Goal: Task Accomplishment & Management: Use online tool/utility

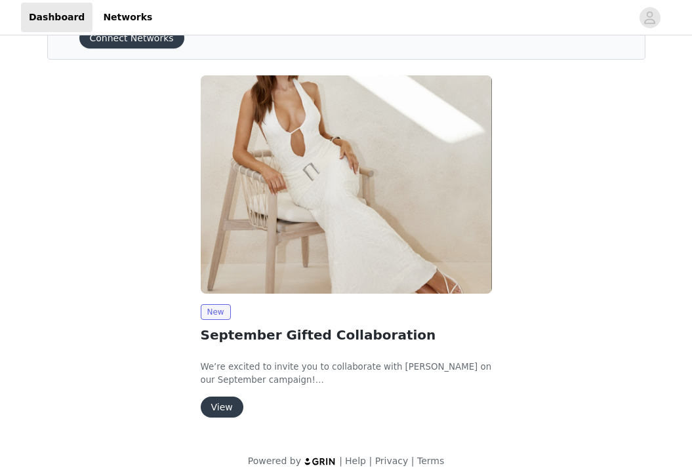
scroll to position [85, 0]
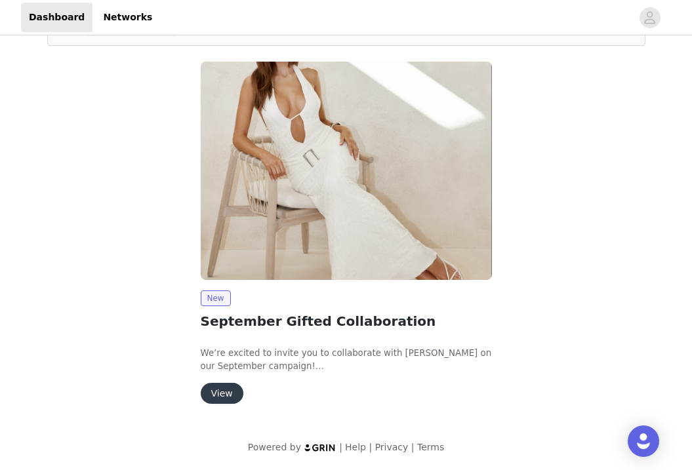
click at [229, 394] on button "View" at bounding box center [222, 393] width 43 height 21
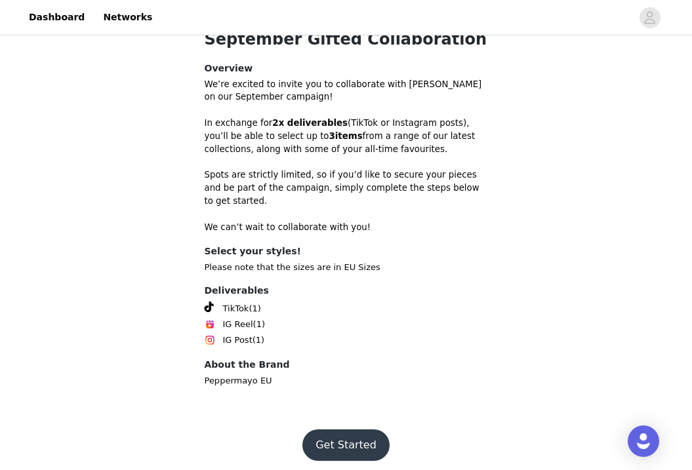
scroll to position [429, 0]
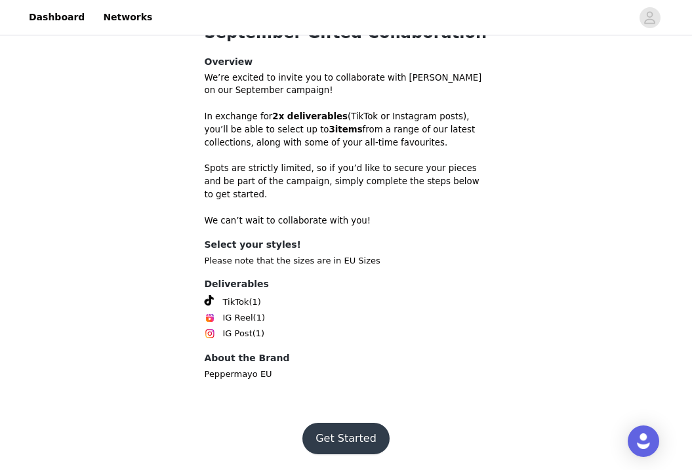
click at [341, 437] on button "Get Started" at bounding box center [345, 438] width 87 height 31
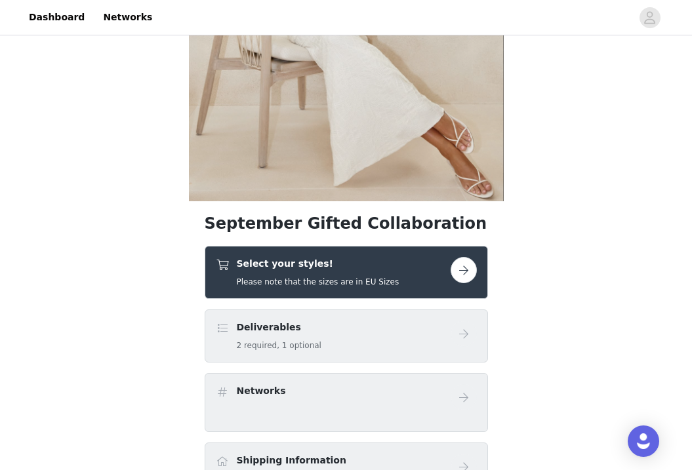
scroll to position [249, 0]
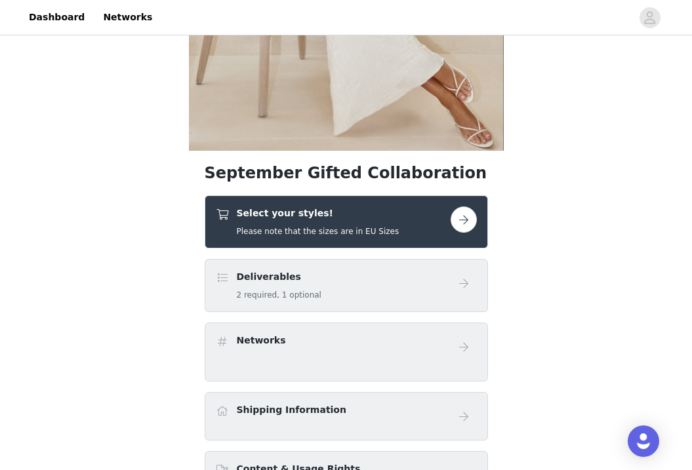
click at [461, 220] on button "button" at bounding box center [463, 220] width 26 height 26
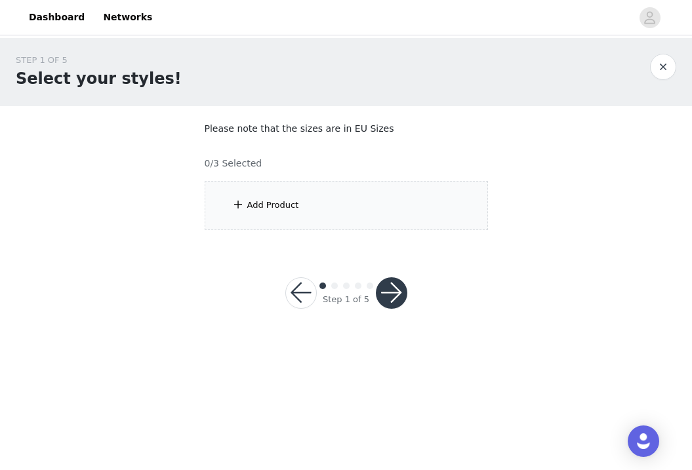
click at [301, 188] on div "Add Product" at bounding box center [346, 205] width 283 height 49
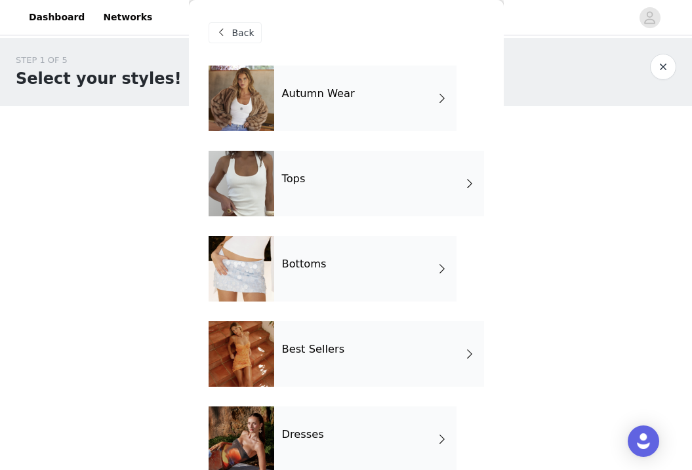
click at [384, 111] on div "Autumn Wear" at bounding box center [365, 99] width 182 height 66
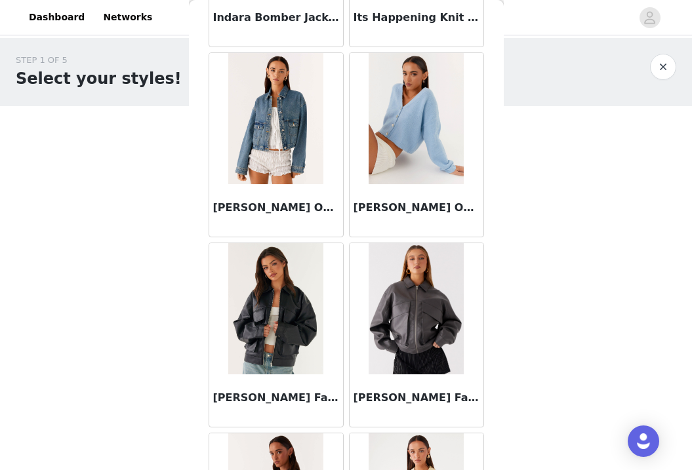
scroll to position [780, 0]
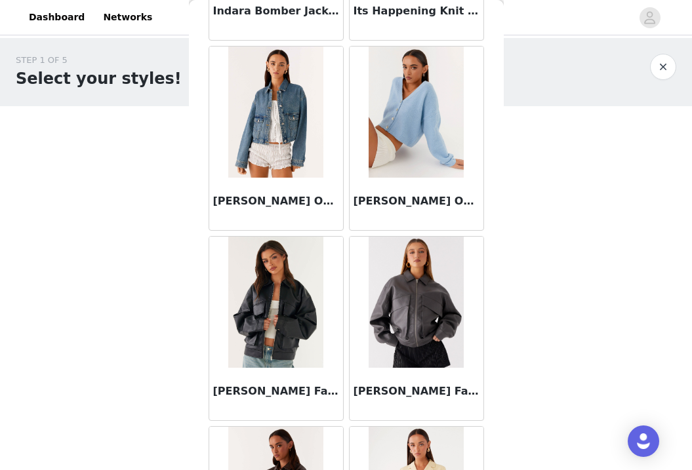
click at [426, 332] on img at bounding box center [416, 302] width 96 height 131
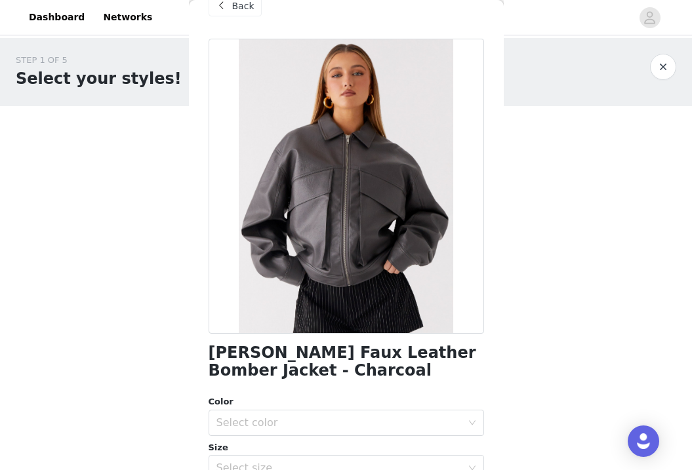
scroll to position [0, 0]
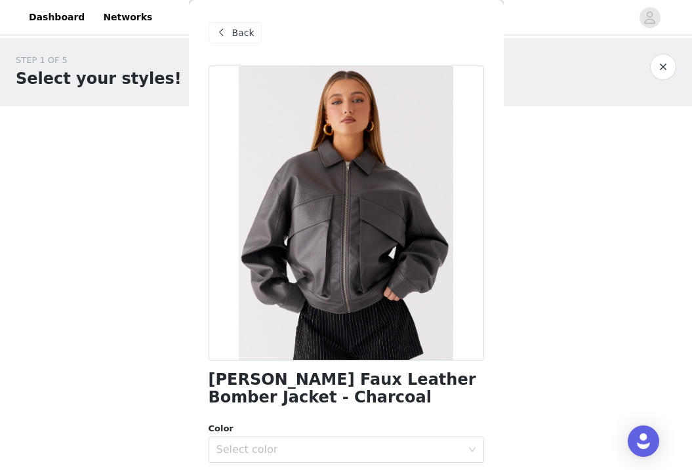
click at [241, 31] on span "Back" at bounding box center [243, 33] width 22 height 14
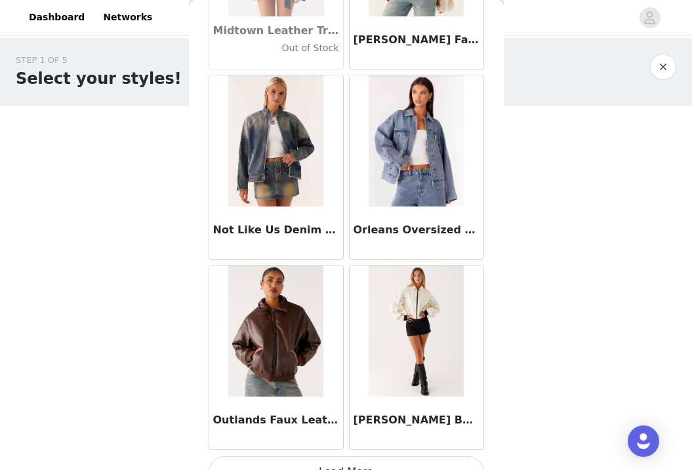
scroll to position [1536, 0]
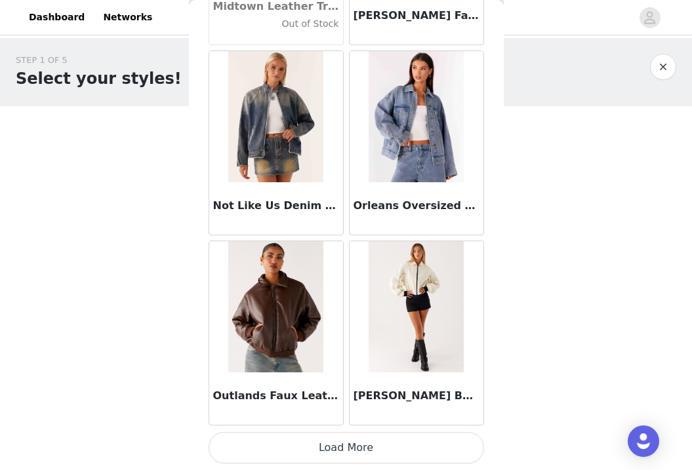
click at [361, 449] on button "Load More" at bounding box center [346, 447] width 275 height 31
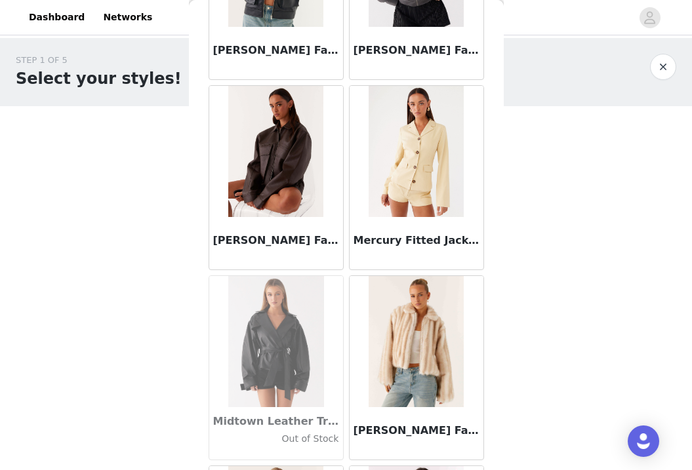
scroll to position [1088, 0]
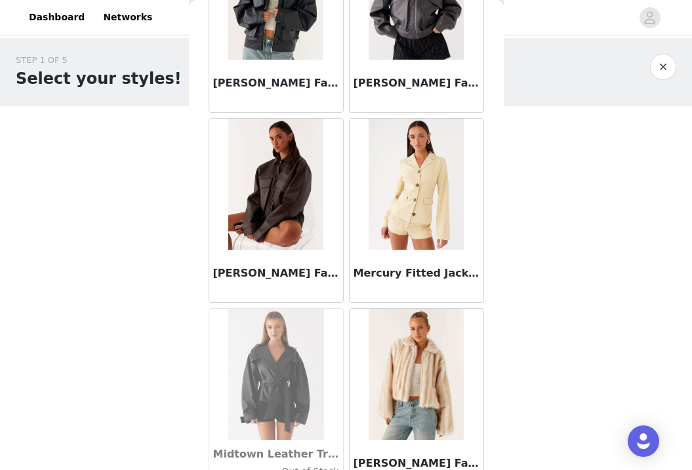
click at [292, 219] on img at bounding box center [275, 184] width 95 height 131
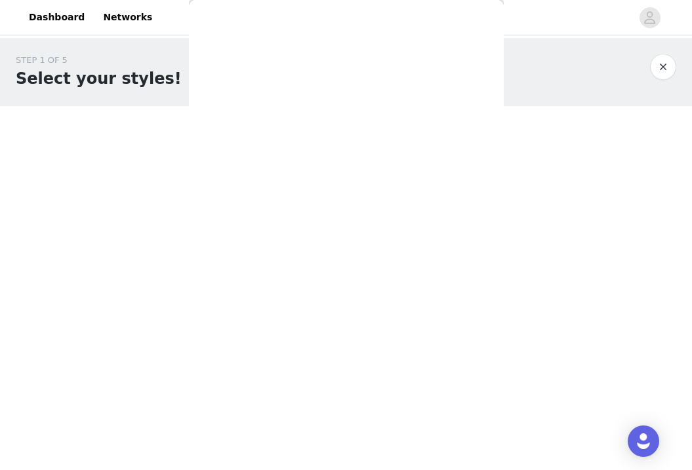
scroll to position [0, 0]
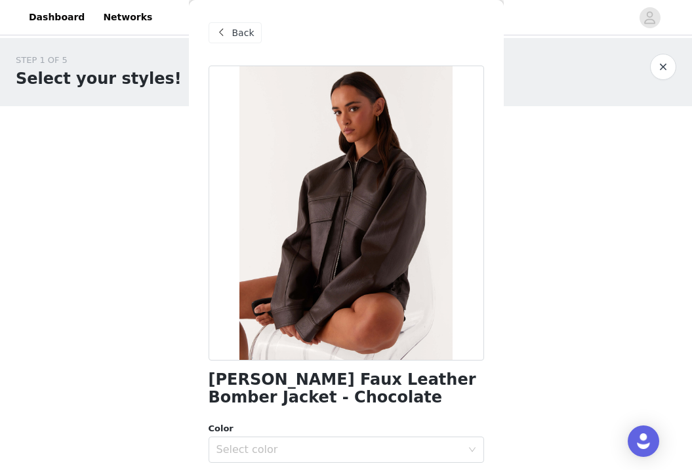
click at [362, 309] on div at bounding box center [346, 213] width 275 height 295
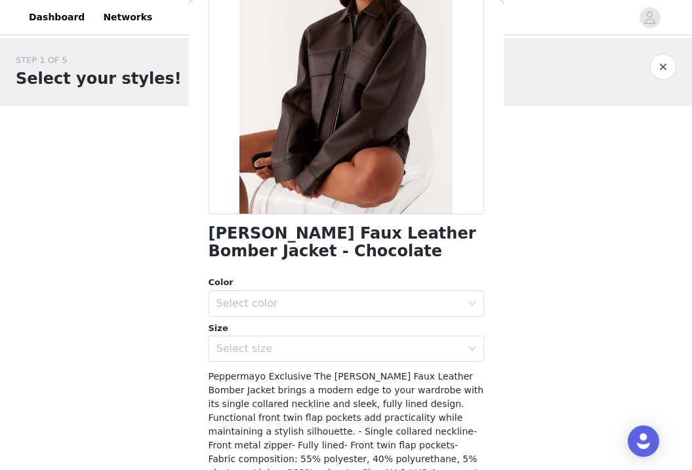
scroll to position [202, 0]
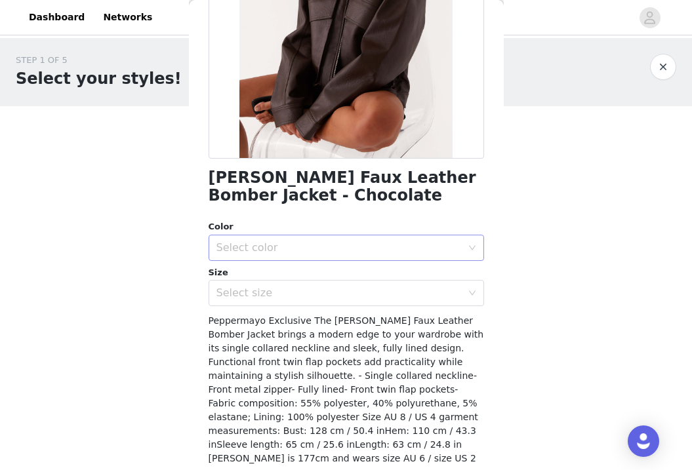
click at [468, 244] on icon "icon: down" at bounding box center [472, 248] width 8 height 8
click at [437, 279] on li "Chocolate" at bounding box center [346, 276] width 275 height 21
click at [450, 291] on div "Select size" at bounding box center [338, 293] width 245 height 13
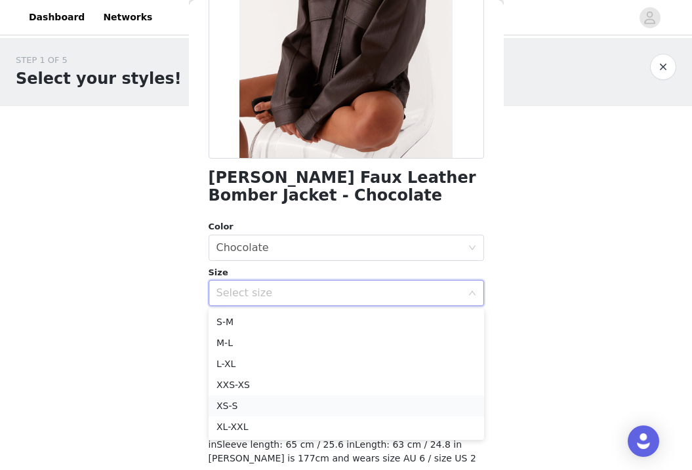
click at [357, 413] on li "XS-S" at bounding box center [346, 405] width 275 height 21
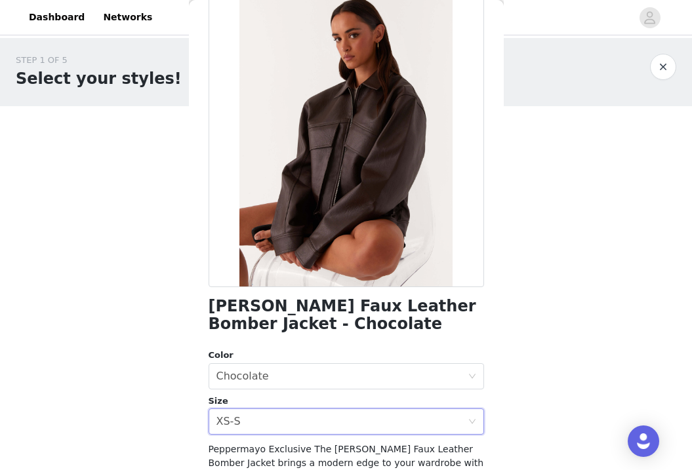
scroll to position [64, 0]
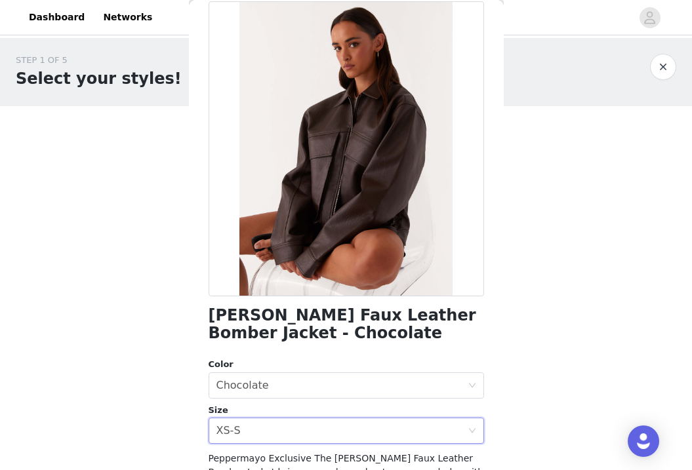
click at [419, 217] on div at bounding box center [346, 148] width 275 height 295
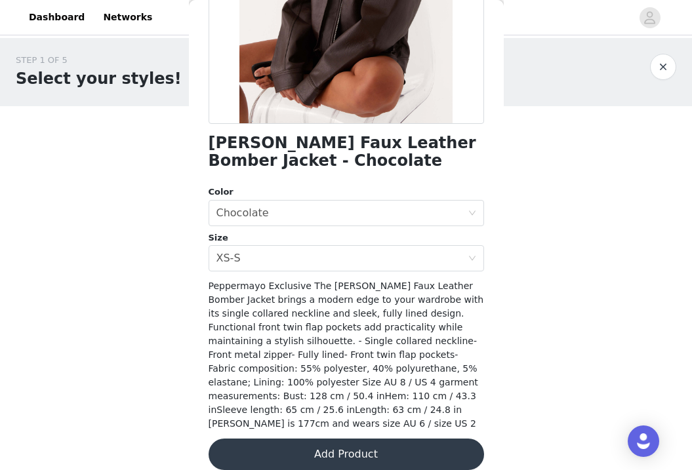
scroll to position [239, 0]
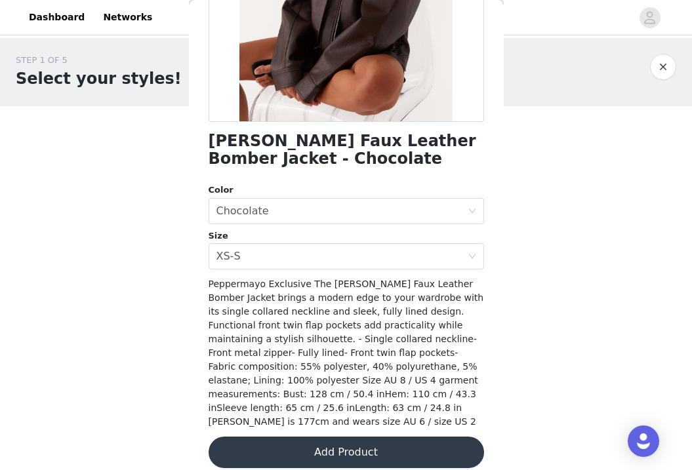
click at [348, 443] on button "Add Product" at bounding box center [346, 452] width 275 height 31
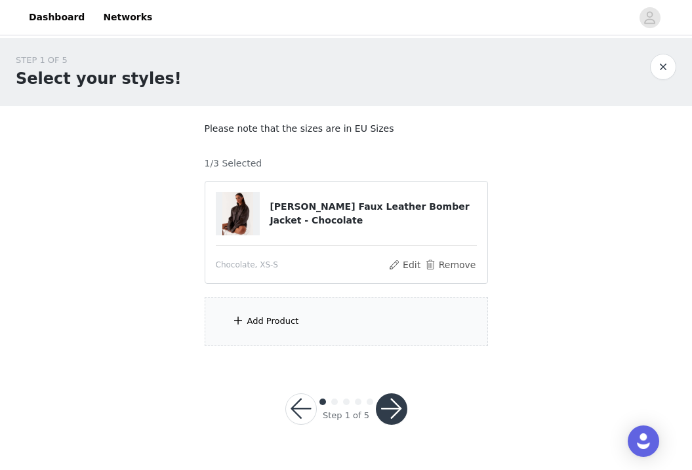
click at [309, 332] on div "Add Product" at bounding box center [346, 321] width 283 height 49
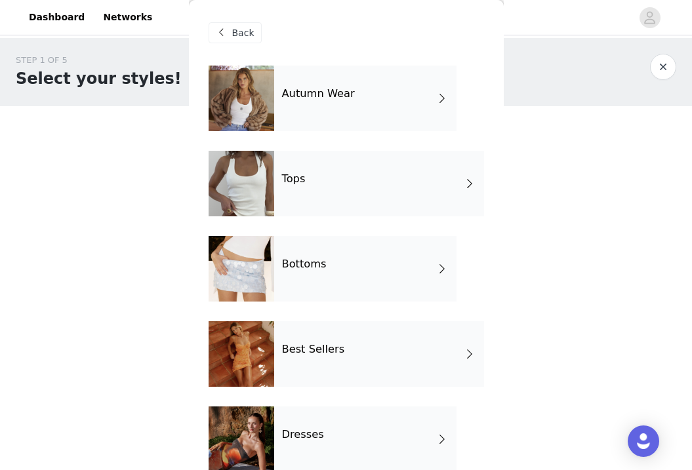
click at [435, 186] on div "Tops" at bounding box center [379, 184] width 210 height 66
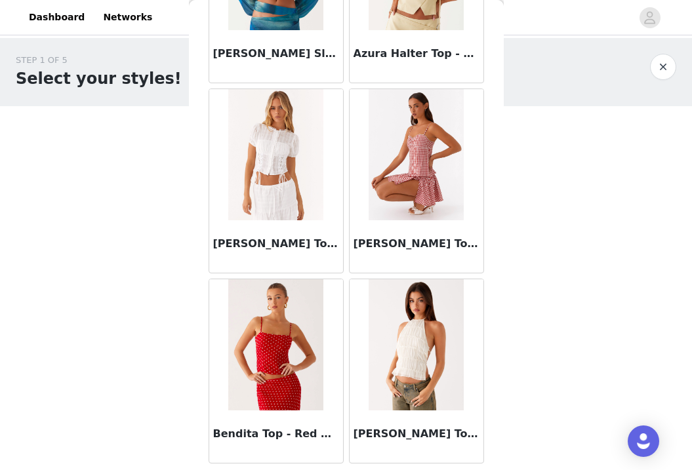
scroll to position [1536, 0]
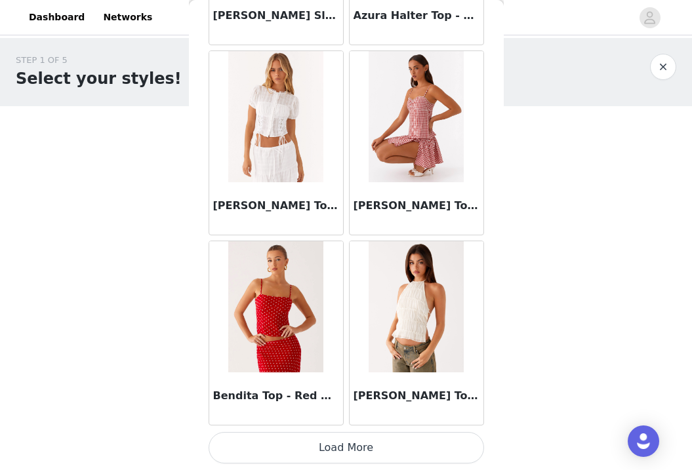
click at [393, 450] on button "Load More" at bounding box center [346, 447] width 275 height 31
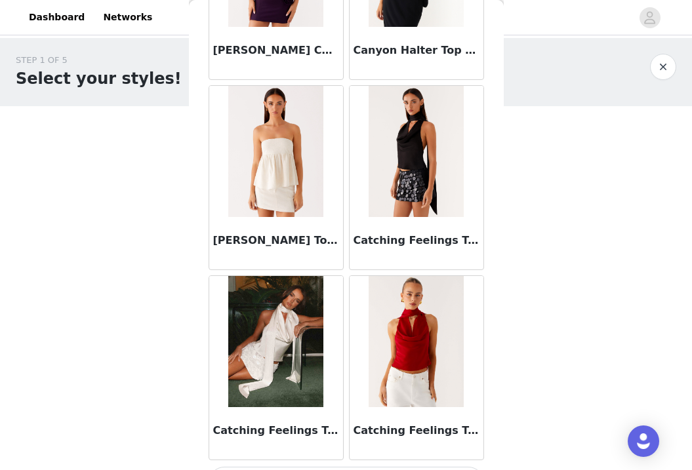
scroll to position [3438, 0]
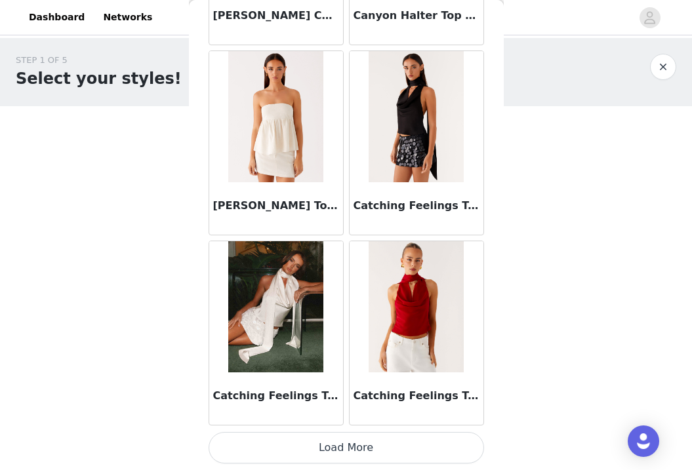
click at [279, 321] on img at bounding box center [275, 306] width 95 height 131
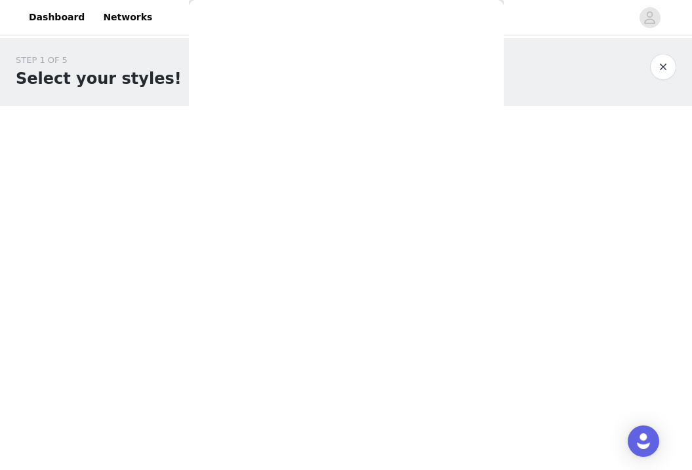
scroll to position [0, 0]
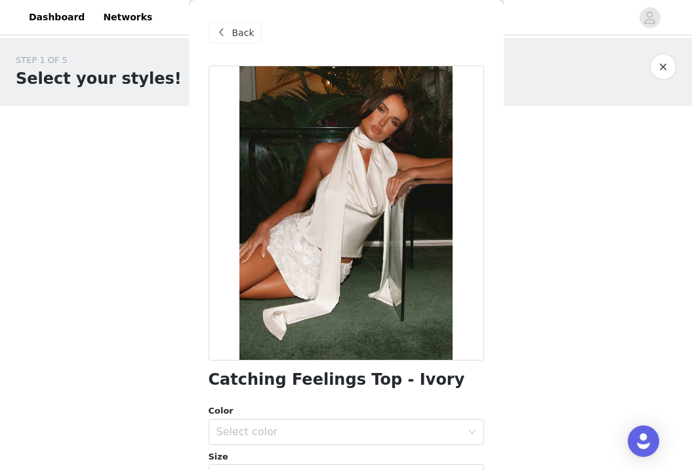
click at [390, 226] on div at bounding box center [346, 213] width 275 height 295
click at [234, 34] on span "Back" at bounding box center [243, 33] width 22 height 14
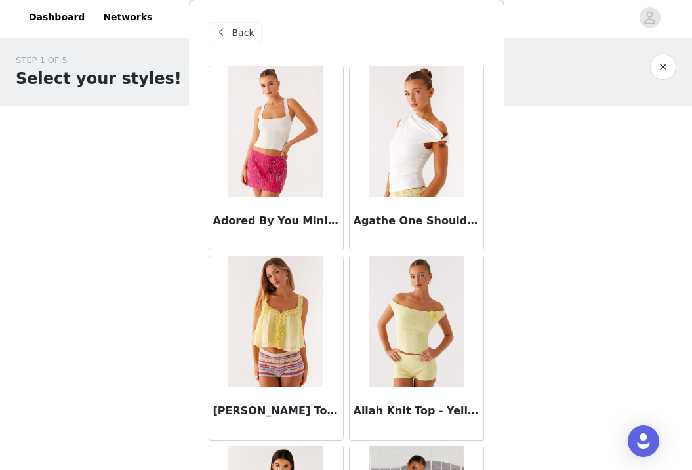
click at [243, 29] on span "Back" at bounding box center [243, 33] width 22 height 14
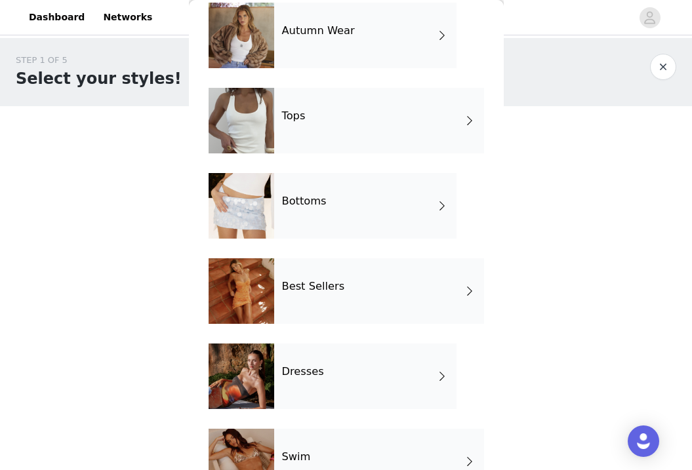
scroll to position [74, 0]
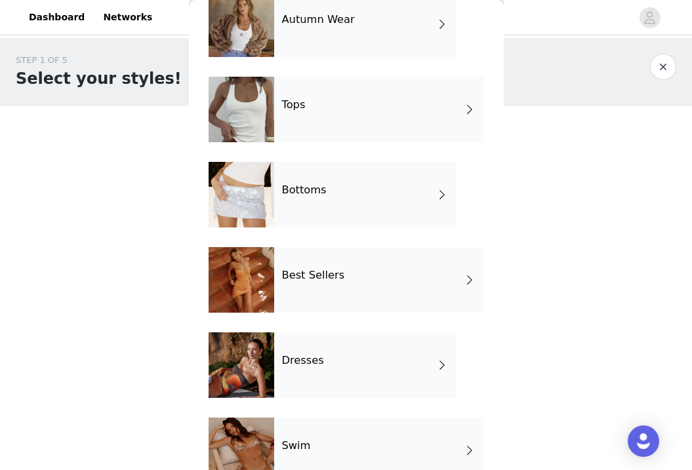
click at [321, 275] on h4 "Best Sellers" at bounding box center [313, 275] width 63 height 12
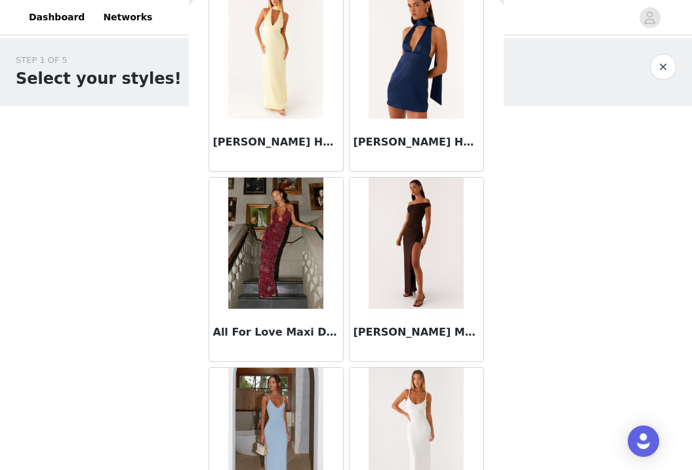
scroll to position [849, 0]
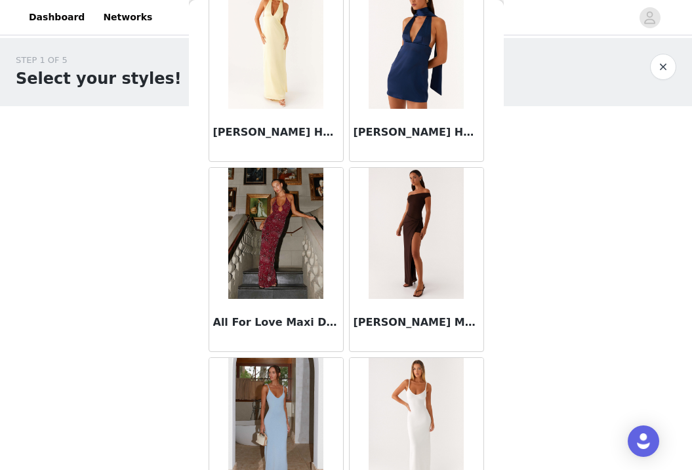
click at [424, 268] on img at bounding box center [415, 233] width 95 height 131
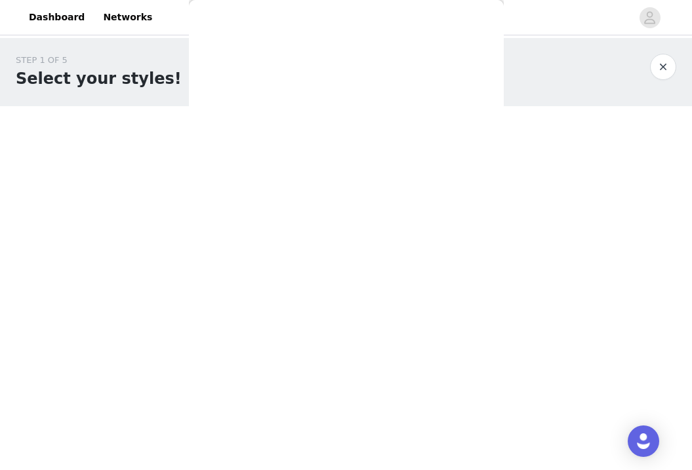
scroll to position [0, 0]
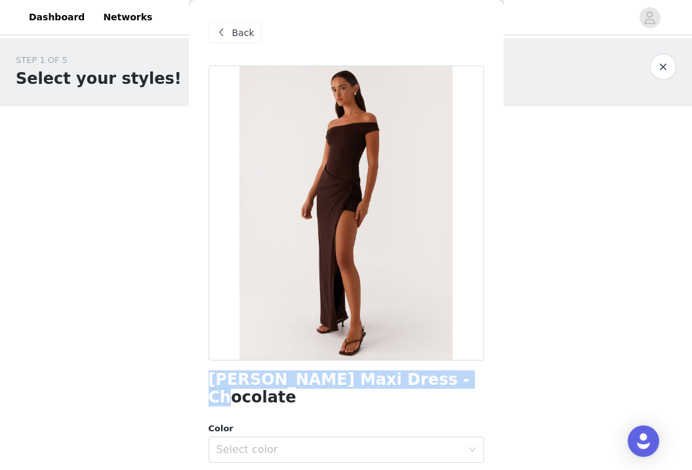
drag, startPoint x: 208, startPoint y: 379, endPoint x: 431, endPoint y: 377, distance: 223.6
click at [431, 377] on h1 "[PERSON_NAME] Maxi Dress - Chocolate" at bounding box center [346, 388] width 275 height 35
copy h1 "[PERSON_NAME] Maxi Dress - Chocolate"
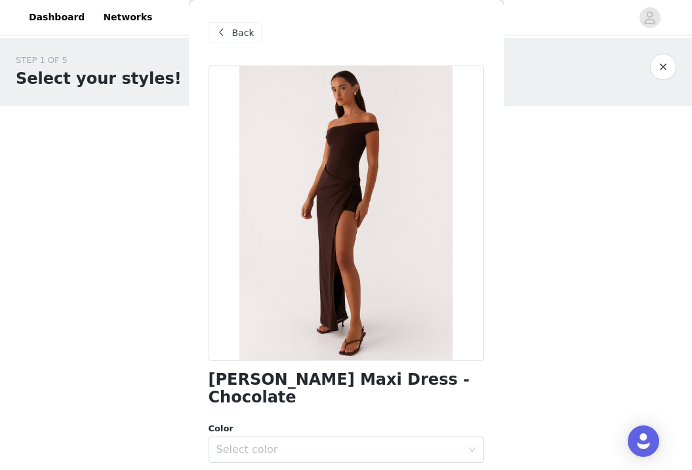
click at [241, 28] on span "Back" at bounding box center [243, 33] width 22 height 14
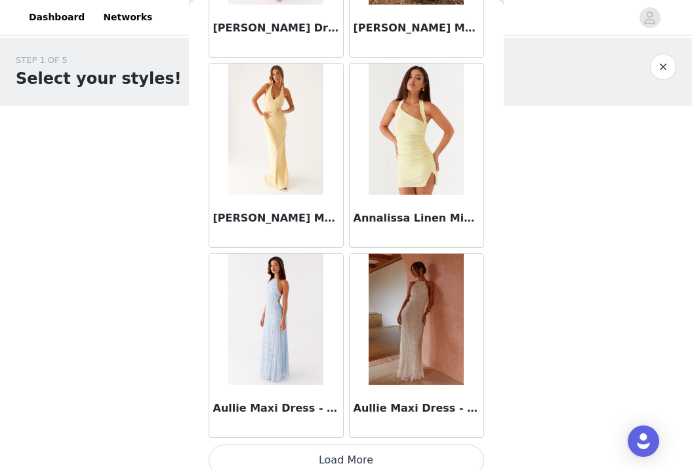
scroll to position [1536, 0]
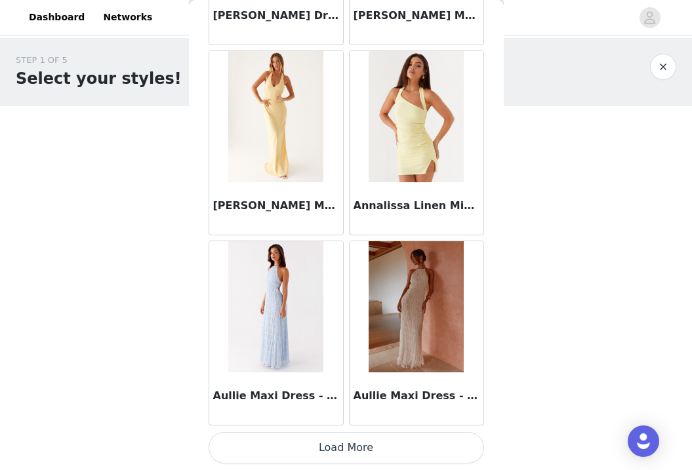
click at [353, 455] on button "Load More" at bounding box center [346, 447] width 275 height 31
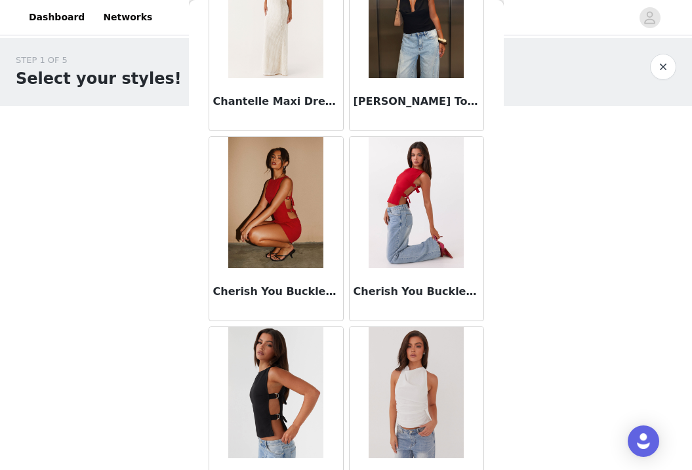
scroll to position [3438, 0]
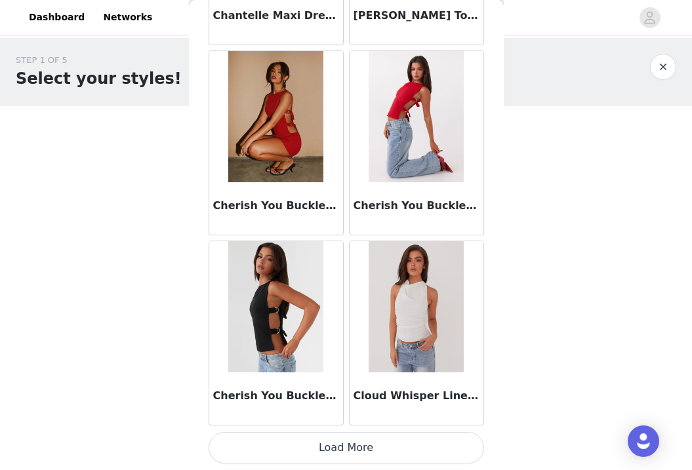
click at [389, 456] on button "Load More" at bounding box center [346, 447] width 275 height 31
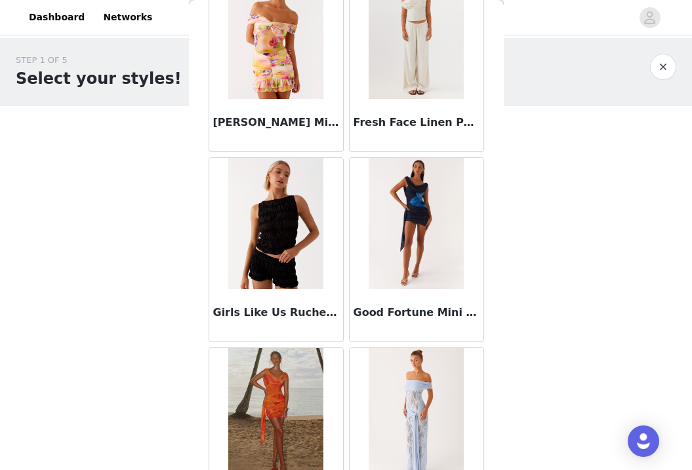
scroll to position [5339, 0]
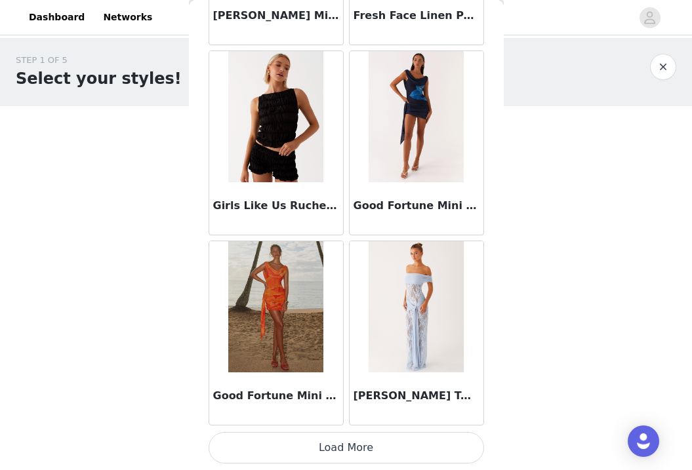
click at [398, 445] on button "Load More" at bounding box center [346, 447] width 275 height 31
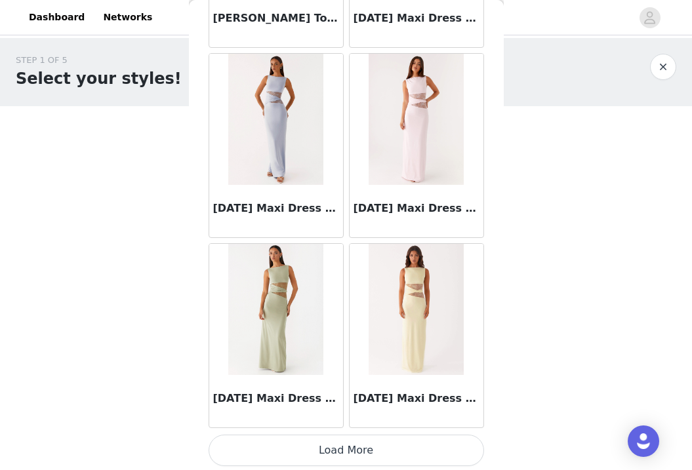
scroll to position [7241, 0]
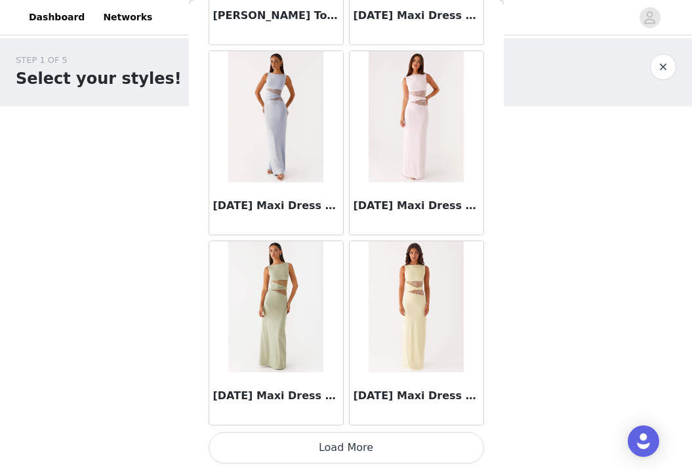
click at [397, 445] on button "Load More" at bounding box center [346, 447] width 275 height 31
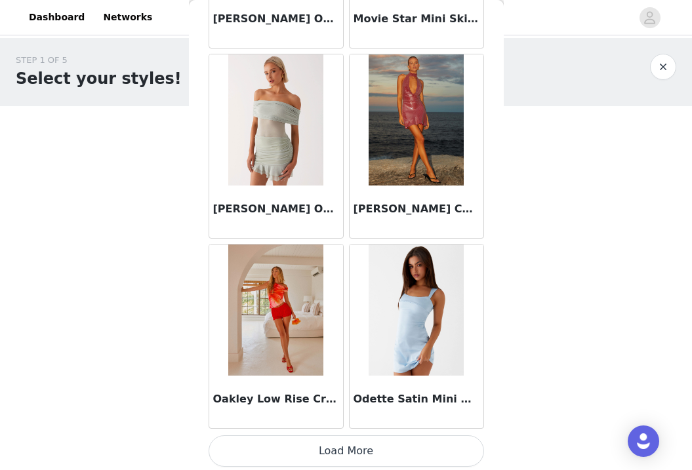
scroll to position [9142, 0]
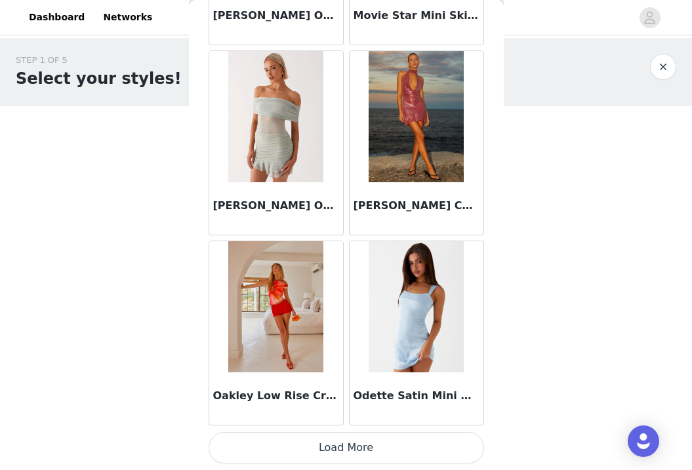
click at [391, 445] on button "Load More" at bounding box center [346, 447] width 275 height 31
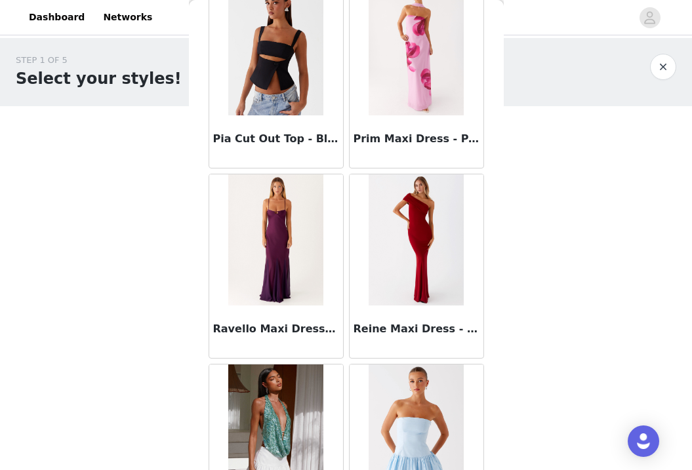
scroll to position [10541, 0]
click at [422, 254] on img at bounding box center [415, 239] width 95 height 131
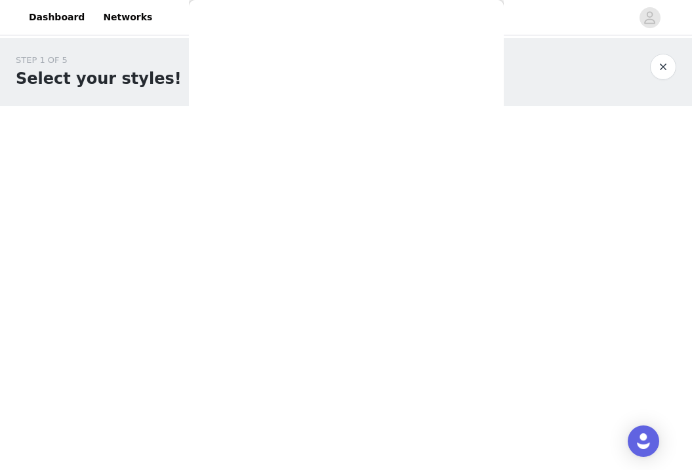
scroll to position [0, 0]
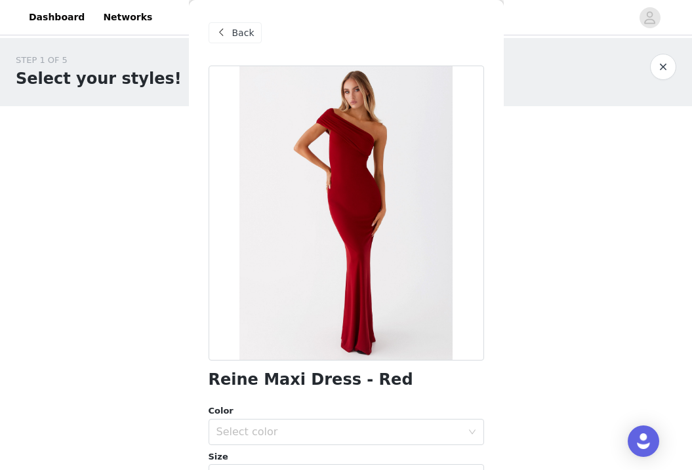
click at [390, 290] on div at bounding box center [346, 213] width 275 height 295
drag, startPoint x: 207, startPoint y: 382, endPoint x: 375, endPoint y: 375, distance: 168.0
click at [375, 375] on div "Back Reine Maxi Dress - Red Color Select color Size Select size Peppermayo Excl…" at bounding box center [346, 235] width 315 height 470
copy h1 "Reine Maxi Dress - Red"
click at [220, 41] on div "Back" at bounding box center [235, 32] width 53 height 21
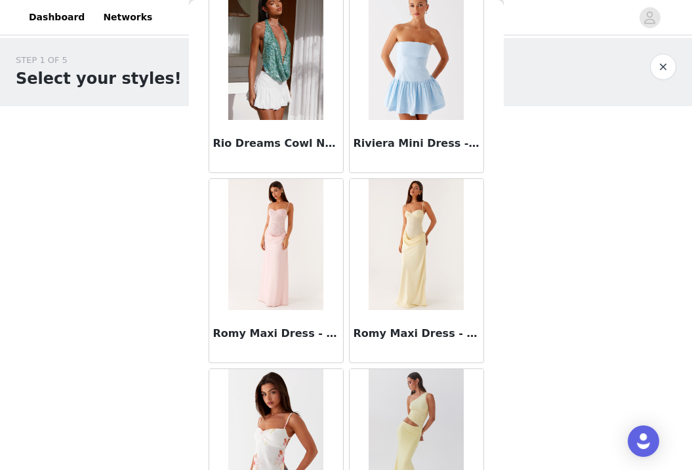
scroll to position [11044, 0]
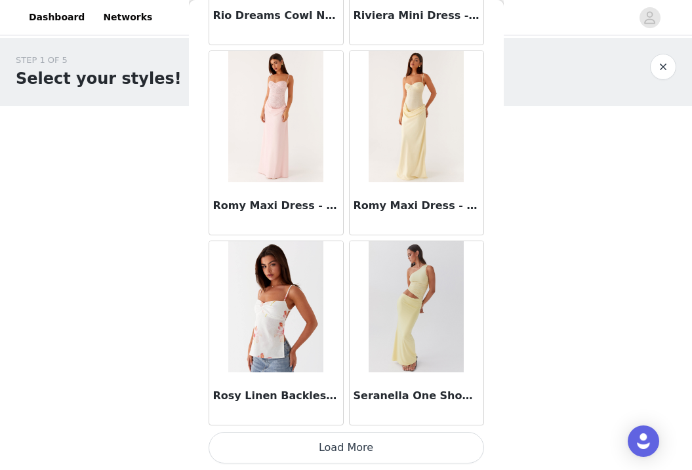
click at [395, 445] on button "Load More" at bounding box center [346, 447] width 275 height 31
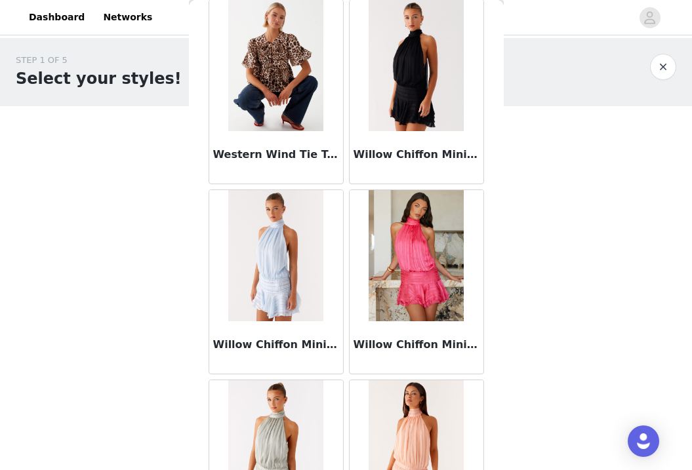
scroll to position [12945, 0]
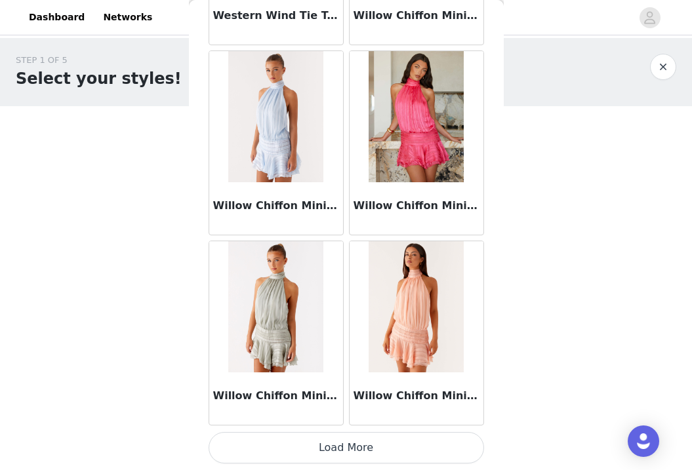
click at [416, 451] on button "Load More" at bounding box center [346, 447] width 275 height 31
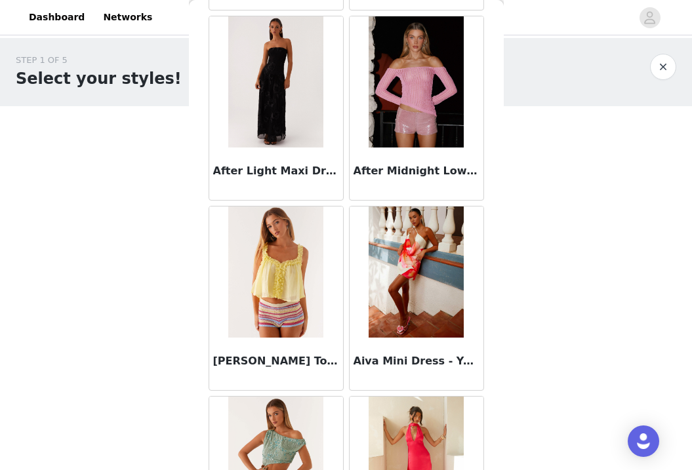
scroll to position [0, 0]
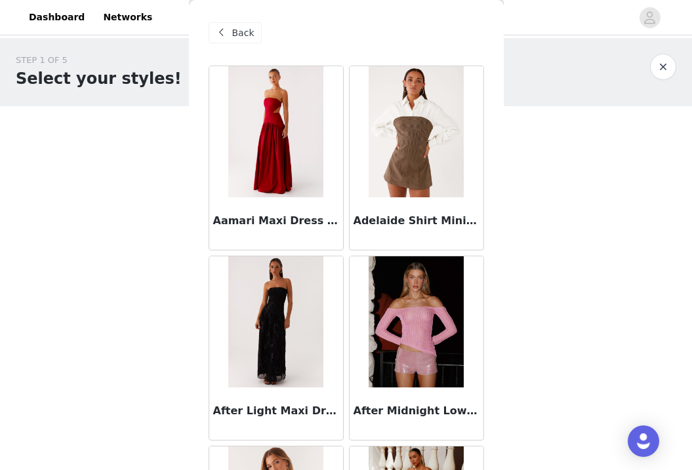
click at [234, 36] on span "Back" at bounding box center [243, 33] width 22 height 14
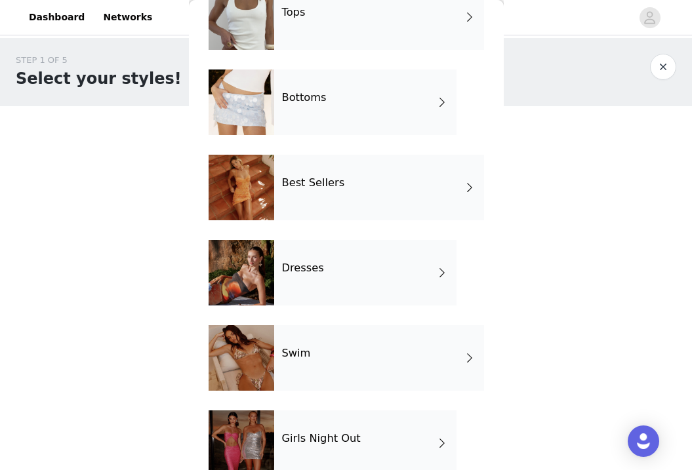
scroll to position [171, 0]
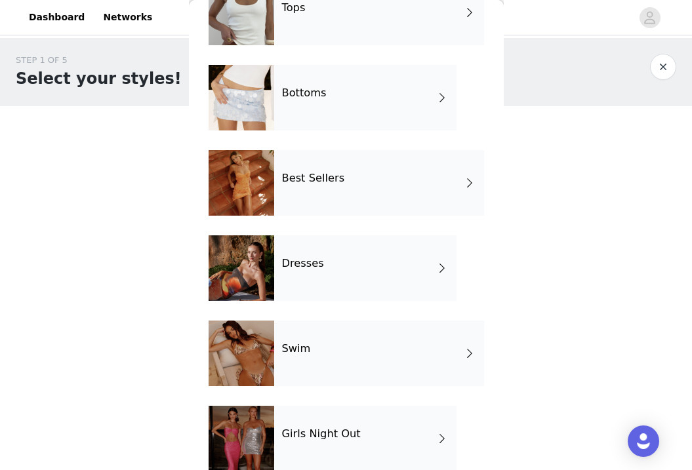
click at [306, 265] on h4 "Dresses" at bounding box center [303, 264] width 42 height 12
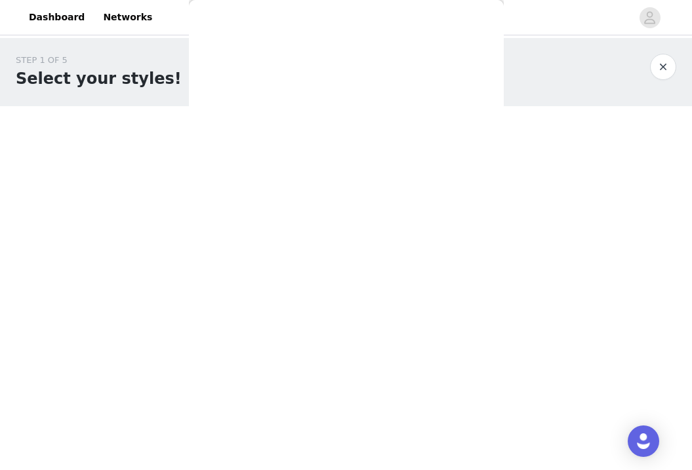
scroll to position [0, 0]
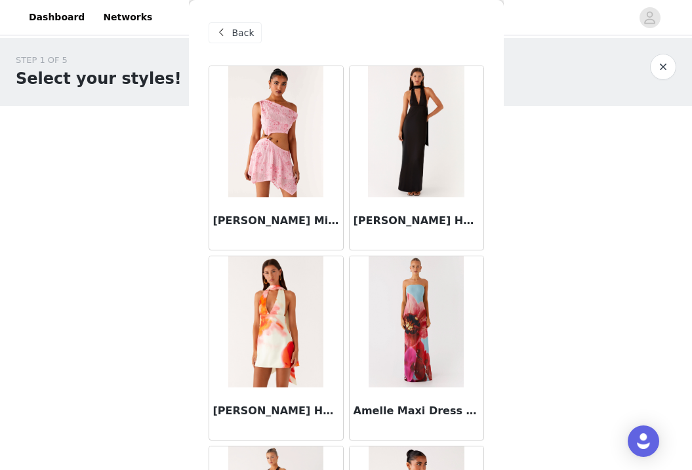
click at [419, 178] on img at bounding box center [416, 131] width 96 height 131
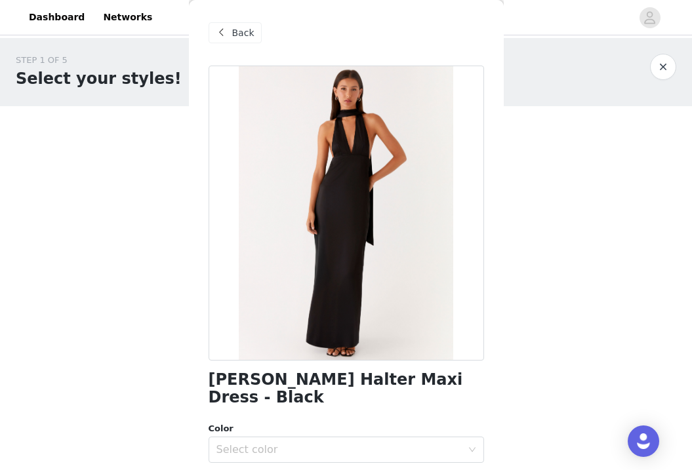
click at [314, 378] on h1 "[PERSON_NAME] Halter Maxi Dress - Black" at bounding box center [346, 388] width 275 height 35
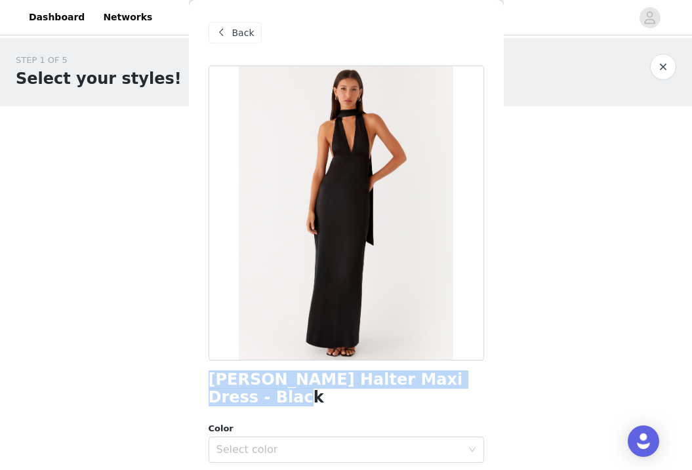
drag, startPoint x: 209, startPoint y: 381, endPoint x: 477, endPoint y: 372, distance: 268.3
click at [477, 372] on div "[PERSON_NAME] Halter Maxi Dress - Black" at bounding box center [346, 388] width 275 height 35
copy h1 "[PERSON_NAME] Halter Maxi Dress - Black"
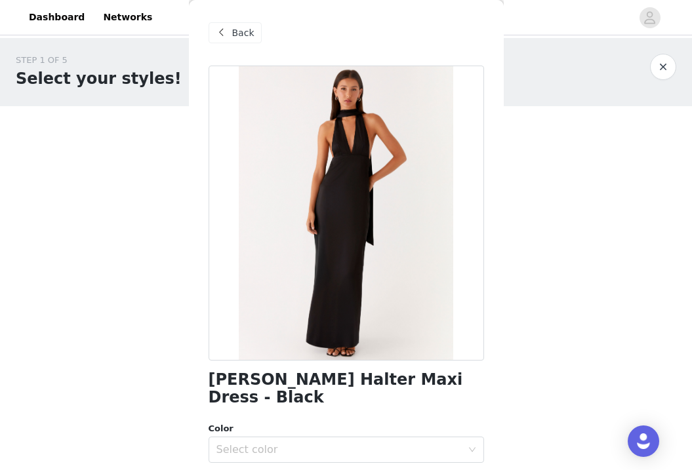
click at [240, 31] on span "Back" at bounding box center [243, 33] width 22 height 14
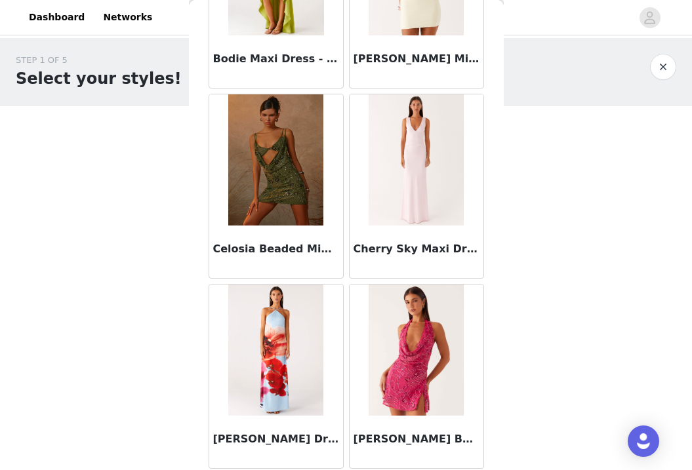
scroll to position [1313, 0]
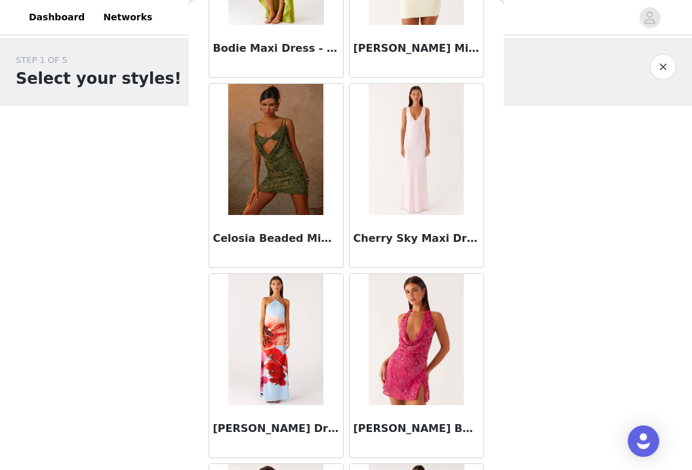
click at [275, 245] on h3 "Celosia Beaded Mini Dress - Khaki" at bounding box center [276, 239] width 126 height 16
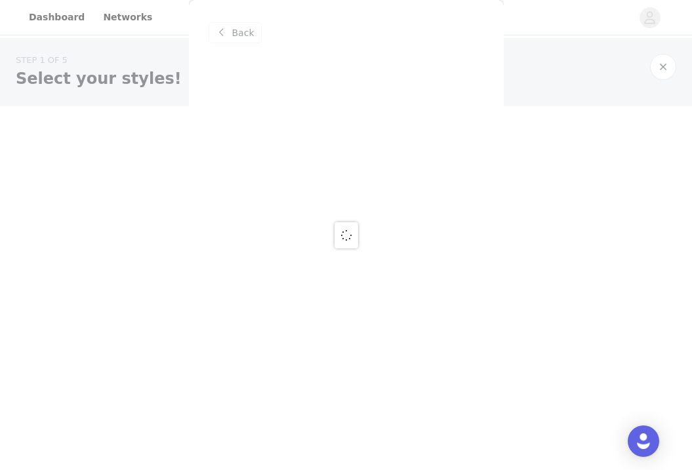
scroll to position [0, 0]
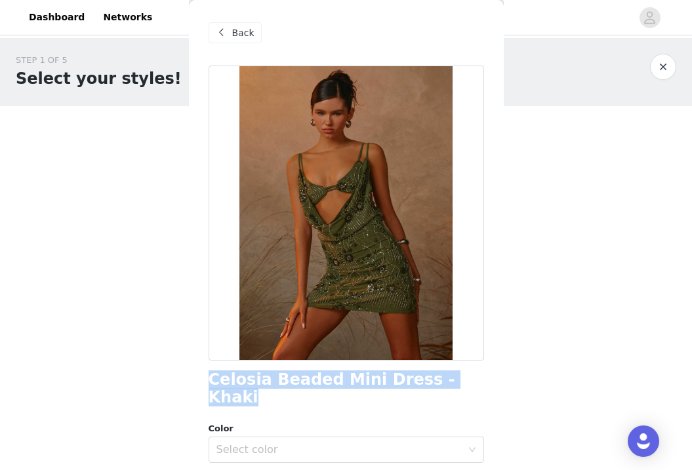
drag, startPoint x: 209, startPoint y: 382, endPoint x: 460, endPoint y: 377, distance: 251.8
click at [460, 377] on div "Celosia Beaded Mini Dress - Khaki" at bounding box center [346, 388] width 275 height 35
copy h1 "Celosia Beaded Mini Dress - Khaki"
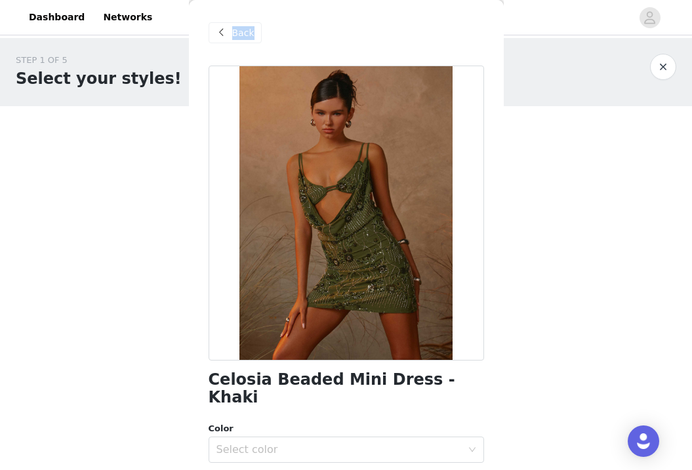
click at [234, 39] on div "Back" at bounding box center [235, 32] width 53 height 21
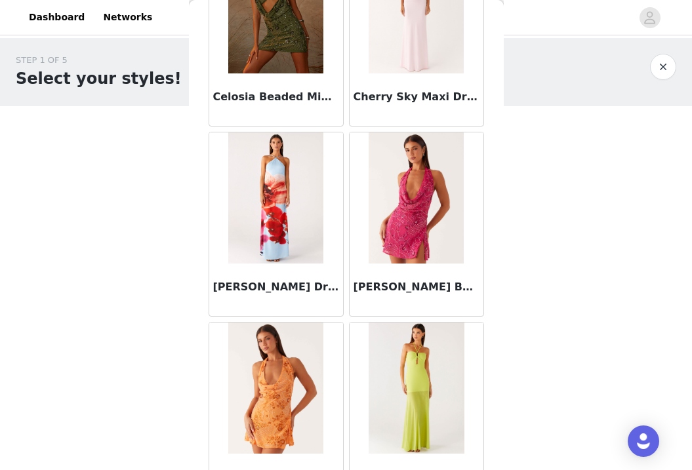
scroll to position [1536, 0]
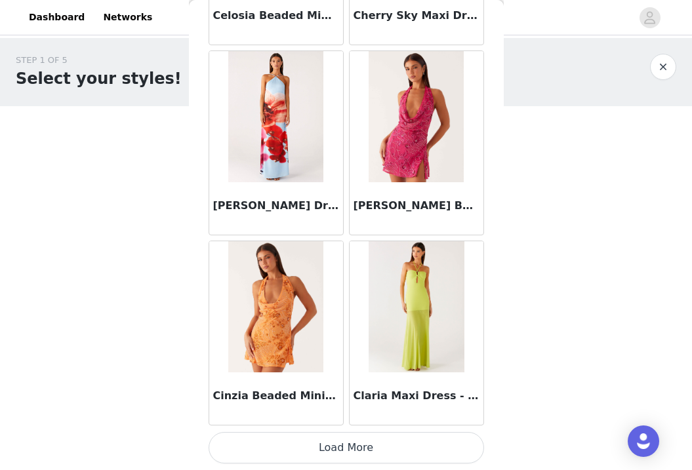
click at [382, 448] on button "Load More" at bounding box center [346, 447] width 275 height 31
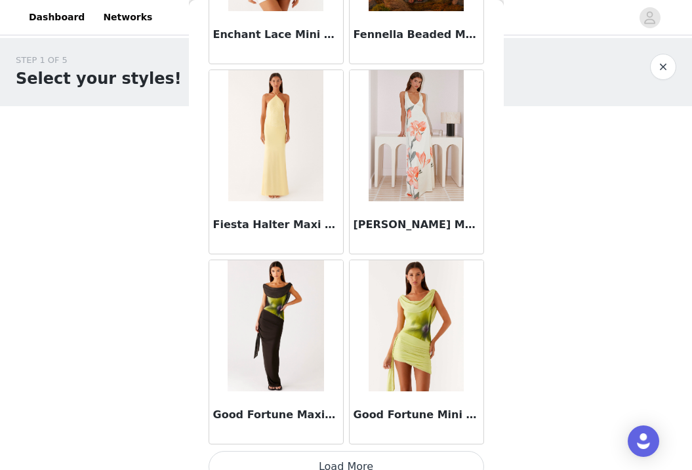
scroll to position [3438, 0]
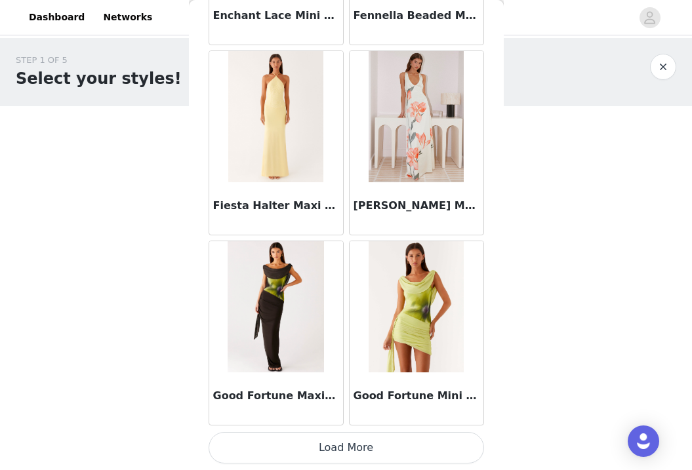
click at [382, 450] on button "Load More" at bounding box center [346, 447] width 275 height 31
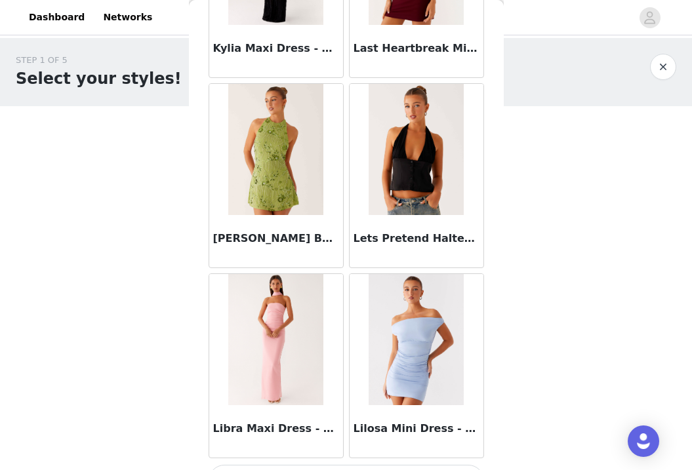
scroll to position [5339, 0]
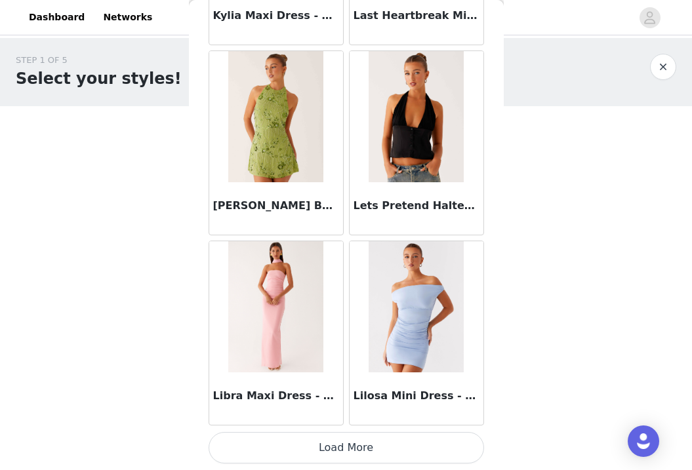
click at [391, 449] on button "Load More" at bounding box center [346, 447] width 275 height 31
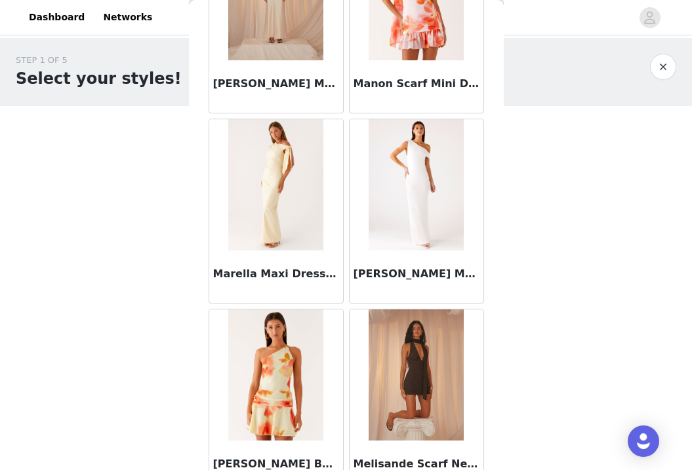
scroll to position [6348, 0]
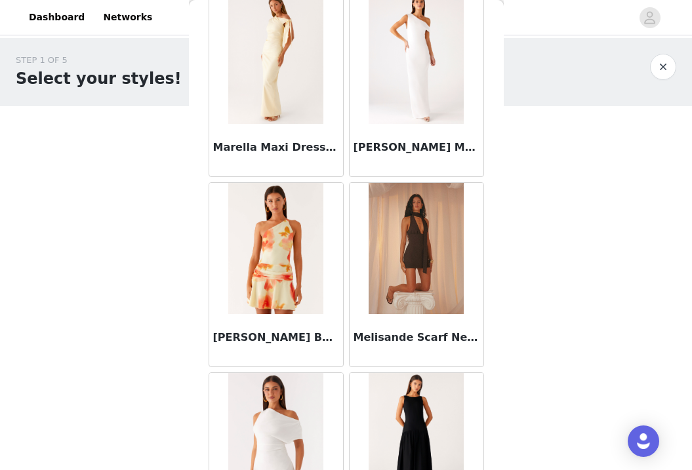
click at [432, 280] on img at bounding box center [415, 248] width 95 height 131
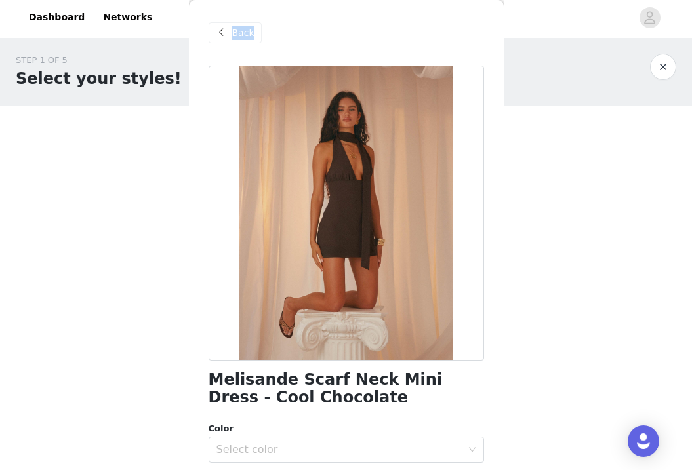
scroll to position [17, 0]
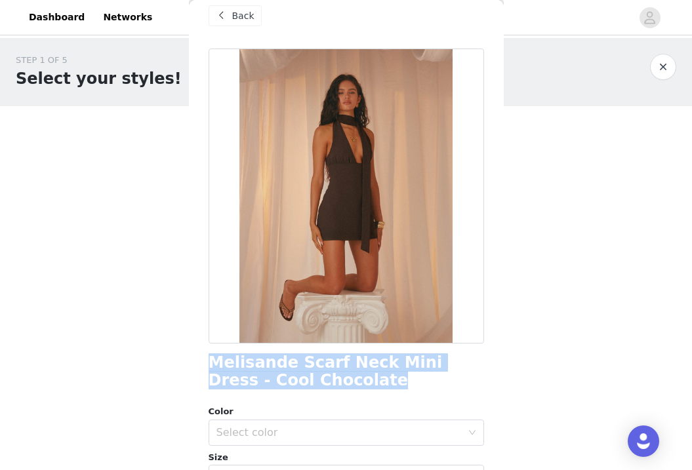
drag, startPoint x: 210, startPoint y: 364, endPoint x: 330, endPoint y: 381, distance: 121.2
click at [330, 381] on h1 "Melisande Scarf Neck Mini Dress - Cool Chocolate" at bounding box center [346, 371] width 275 height 35
copy h1 "Melisande Scarf Neck Mini Dress - Cool Chocolate"
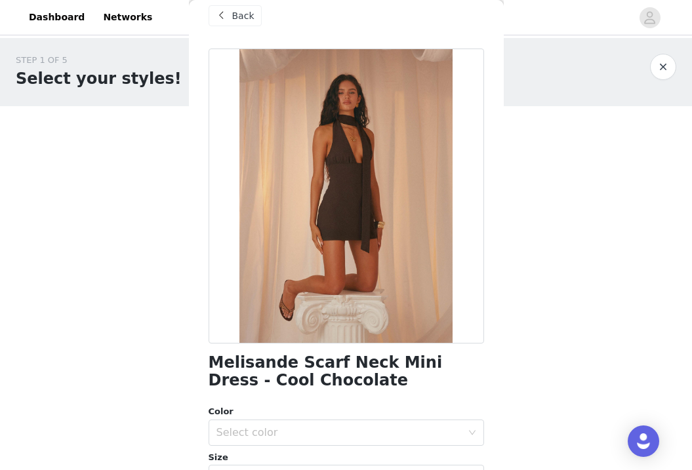
click at [231, 15] on div "Back" at bounding box center [235, 15] width 53 height 21
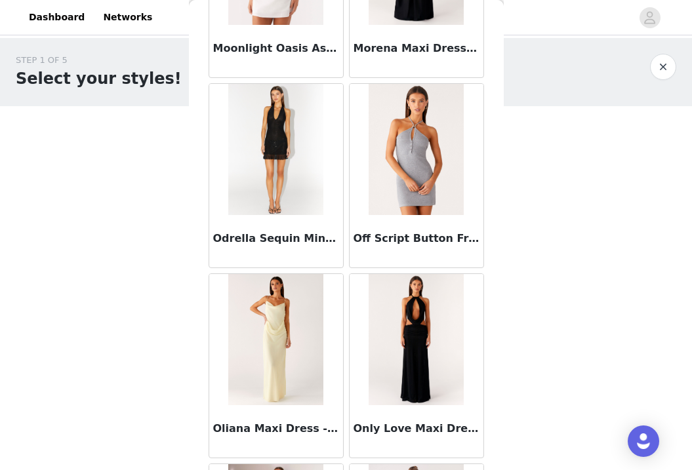
scroll to position [6776, 0]
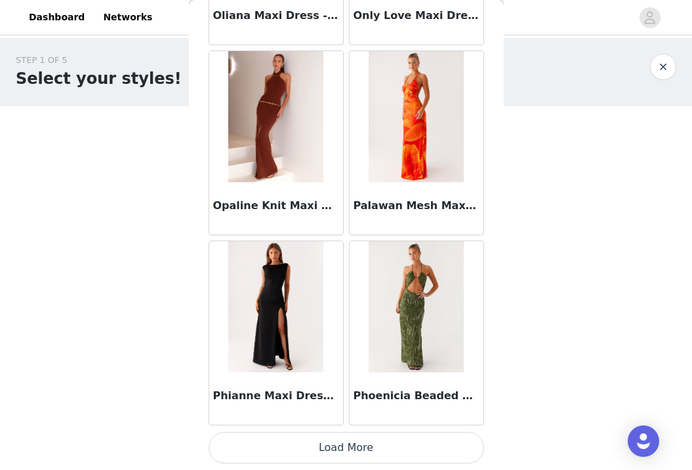
click at [381, 447] on button "Load More" at bounding box center [346, 447] width 275 height 31
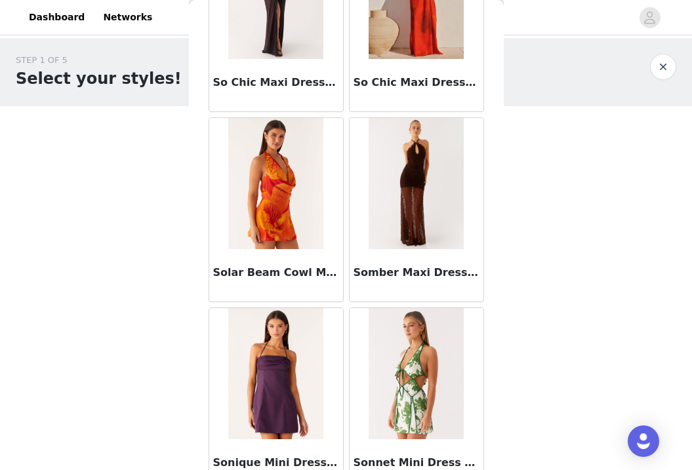
scroll to position [9142, 0]
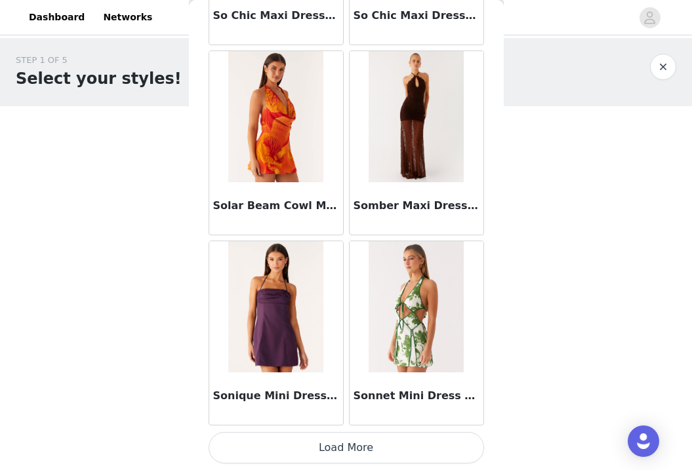
click at [412, 443] on button "Load More" at bounding box center [346, 447] width 275 height 31
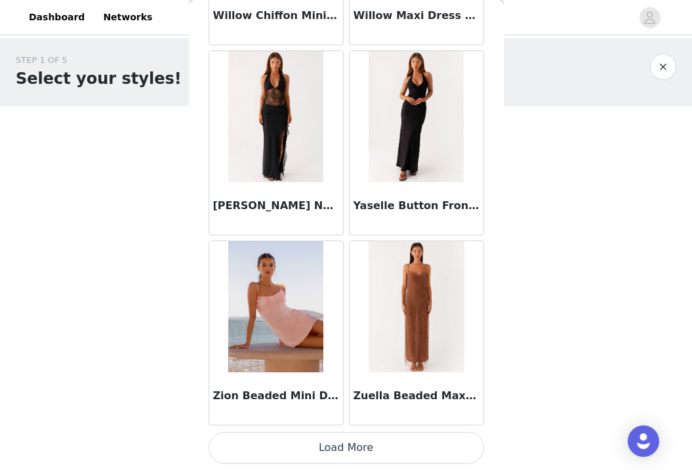
scroll to position [11043, 0]
click at [401, 448] on button "Load More" at bounding box center [346, 448] width 275 height 31
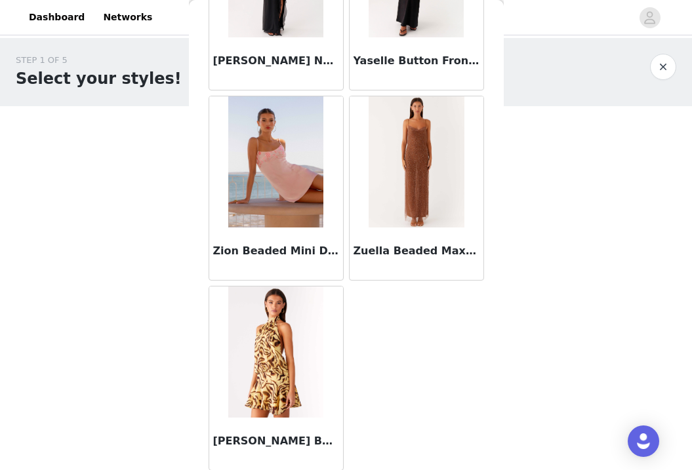
scroll to position [11192, 0]
